Goal: Navigation & Orientation: Find specific page/section

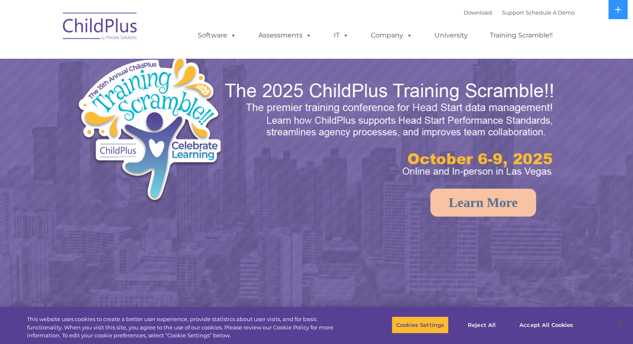
select select "MEDIUM"
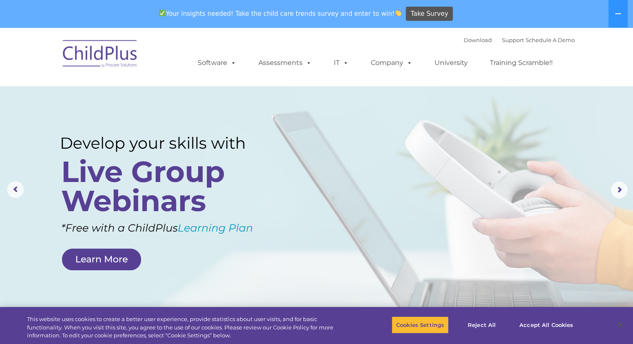
click at [0, 66] on nav "Download Support | Schedule A Demo  MENU MENU Software ChildPlus: The original…" at bounding box center [316, 56] width 633 height 58
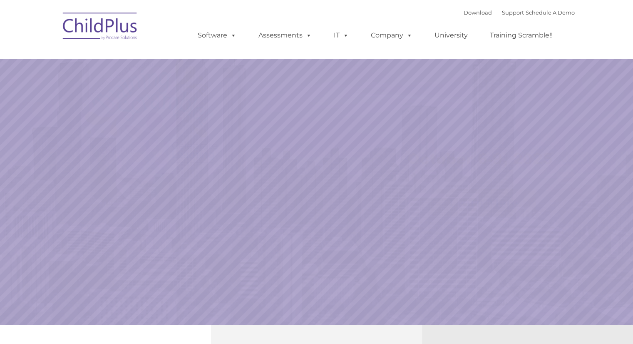
select select "MEDIUM"
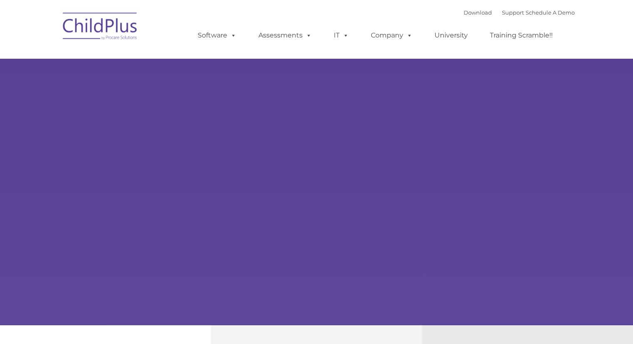
type input ""
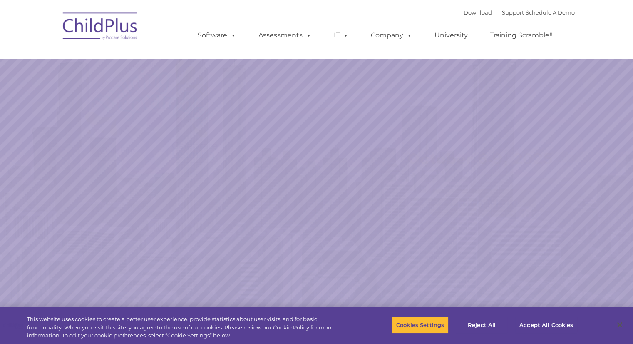
select select "MEDIUM"
